Goal: Transaction & Acquisition: Register for event/course

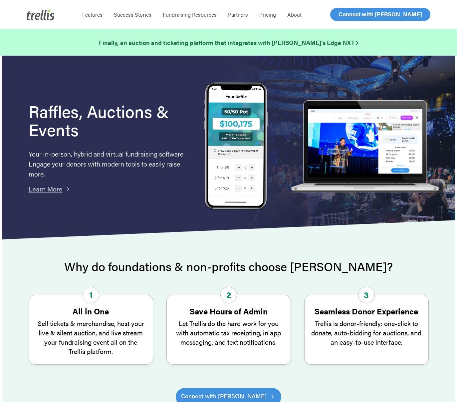
drag, startPoint x: 344, startPoint y: 17, endPoint x: 335, endPoint y: 7, distance: 13.5
click at [344, 17] on span "Log In" at bounding box center [346, 14] width 16 height 8
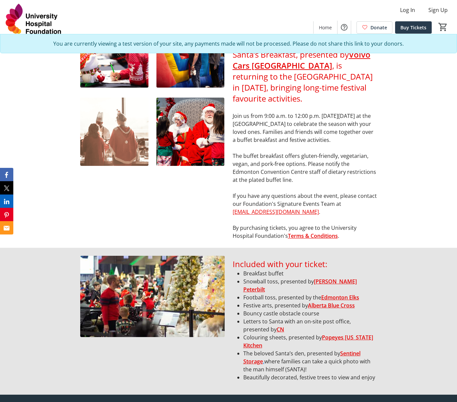
scroll to position [400, 0]
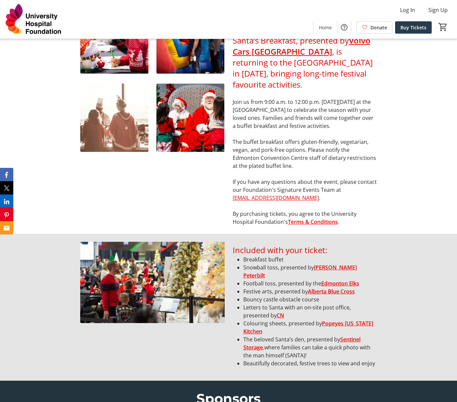
scroll to position [400, 0]
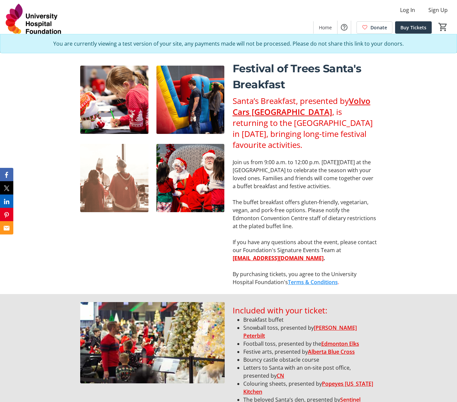
scroll to position [366, 0]
